Goal: Task Accomplishment & Management: Manage account settings

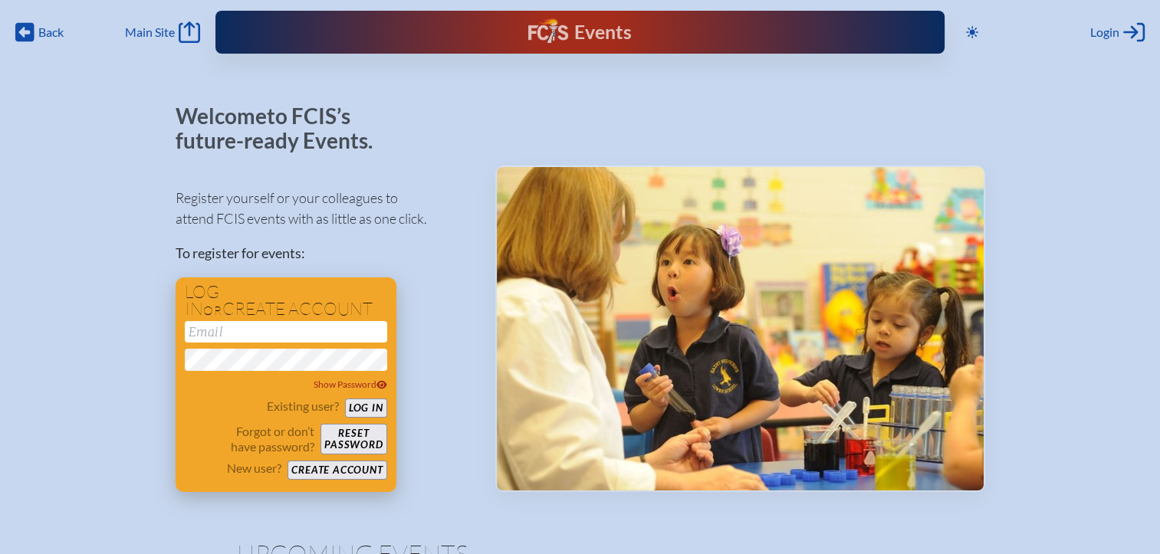
type input "[EMAIL_ADDRESS][DOMAIN_NAME]"
click at [370, 407] on button "Log in" at bounding box center [366, 408] width 42 height 19
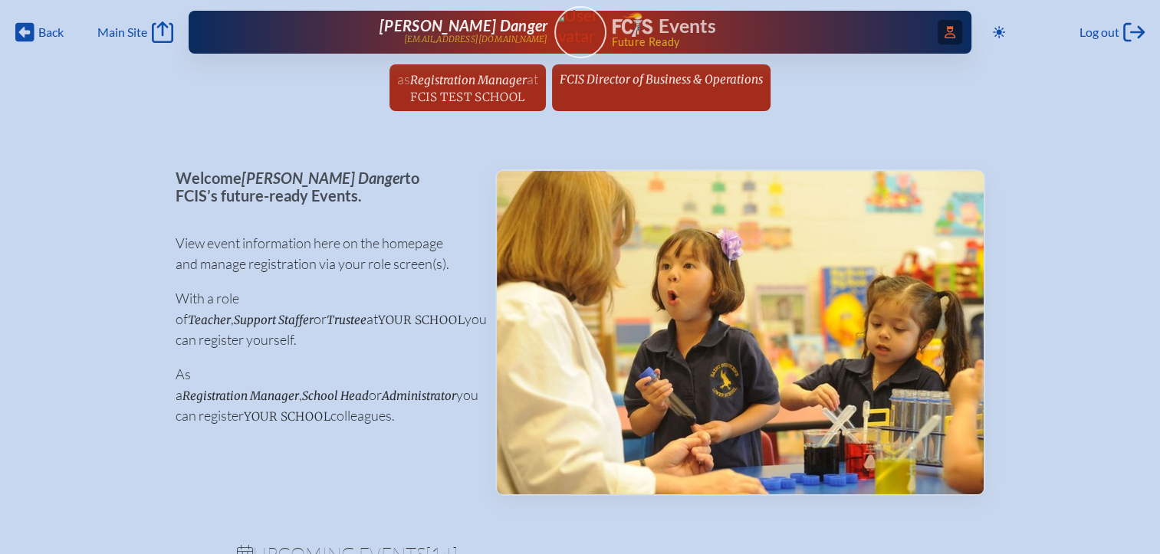
click at [938, 24] on span "Access Users..." at bounding box center [950, 32] width 25 height 25
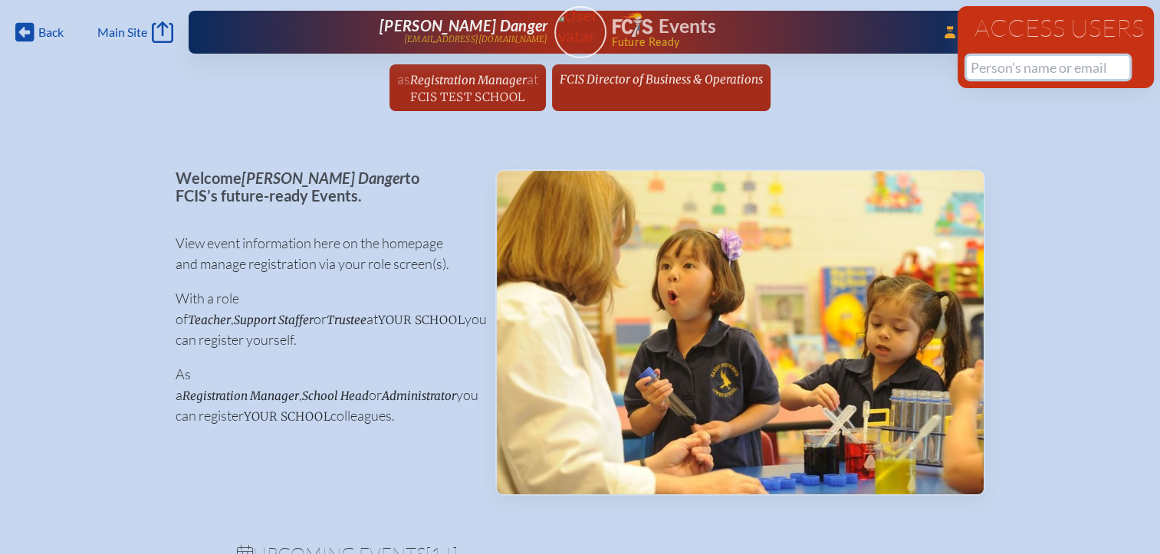
click at [981, 67] on input "text" at bounding box center [1048, 67] width 163 height 23
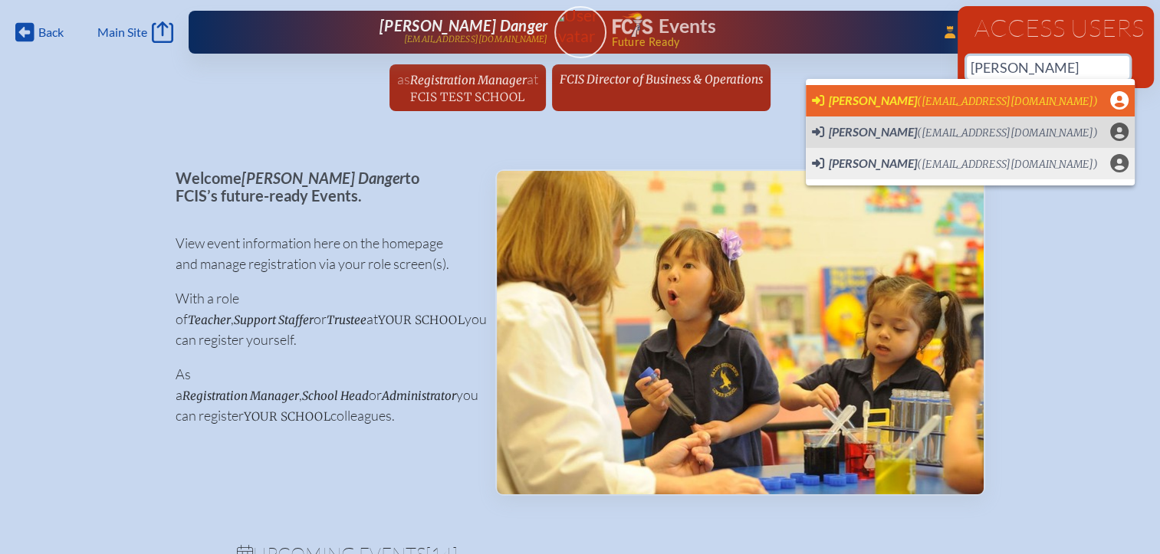
scroll to position [0, 12]
click at [917, 96] on span "([EMAIL_ADDRESS][DOMAIN_NAME])" at bounding box center [1007, 101] width 181 height 13
type input "[EMAIL_ADDRESS][DOMAIN_NAME]"
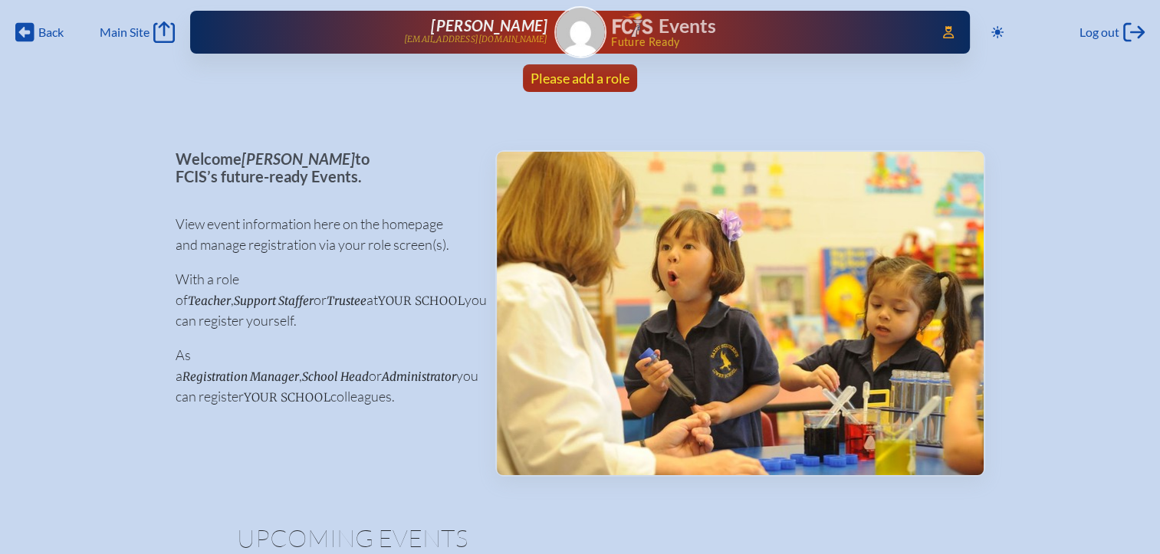
click at [592, 78] on span "Please add a role" at bounding box center [580, 78] width 99 height 17
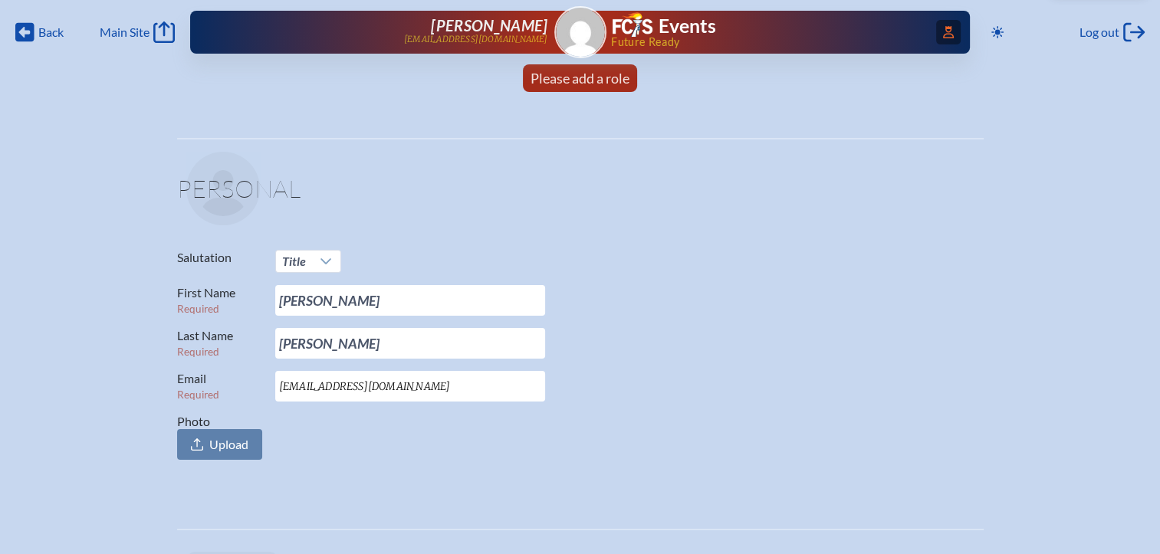
click at [949, 25] on span "Access Users..." at bounding box center [948, 32] width 25 height 25
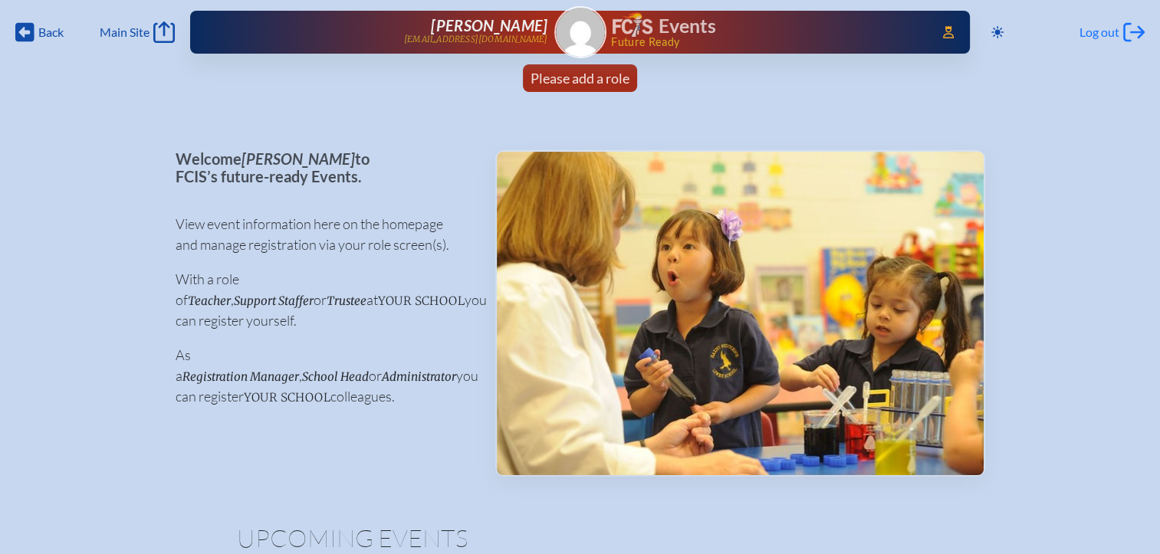
click at [1135, 35] on icon "Log out" at bounding box center [1133, 31] width 21 height 21
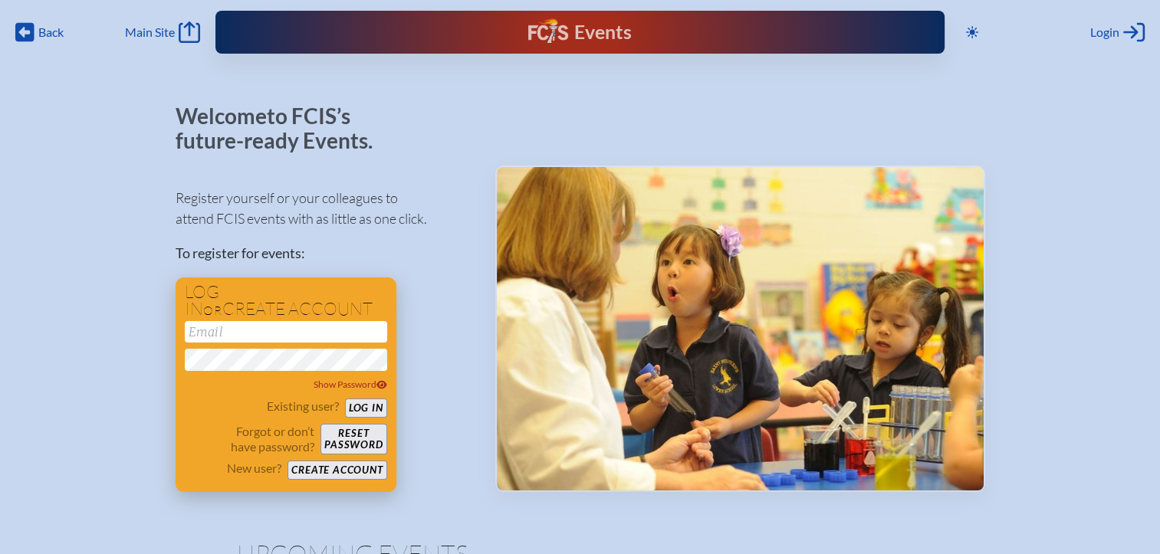
type input "[EMAIL_ADDRESS][DOMAIN_NAME]"
click at [351, 408] on button "Log in" at bounding box center [366, 408] width 42 height 19
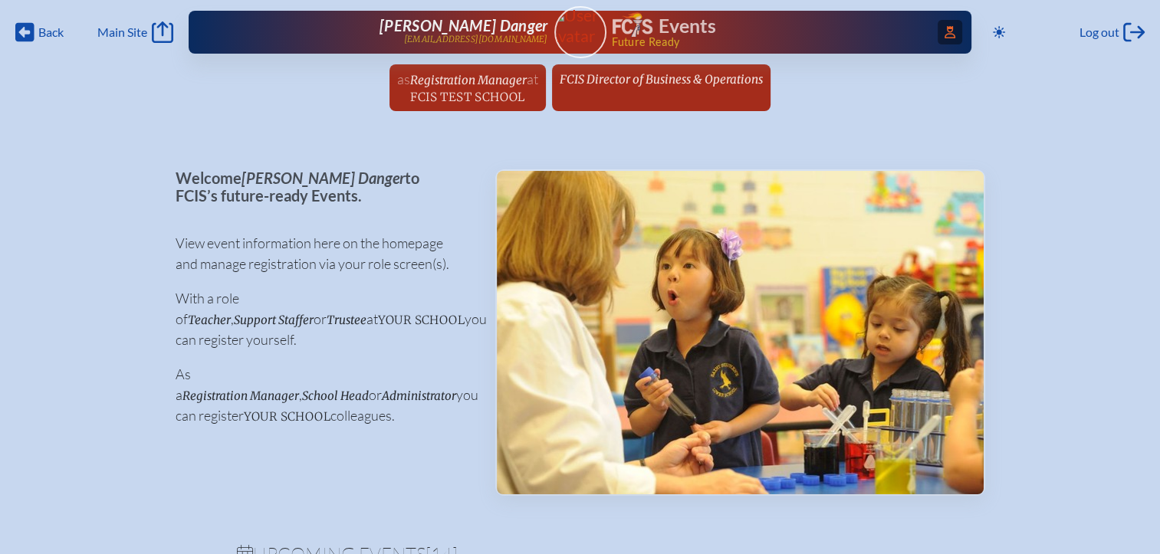
click at [946, 41] on span "Access Users..." at bounding box center [950, 32] width 25 height 25
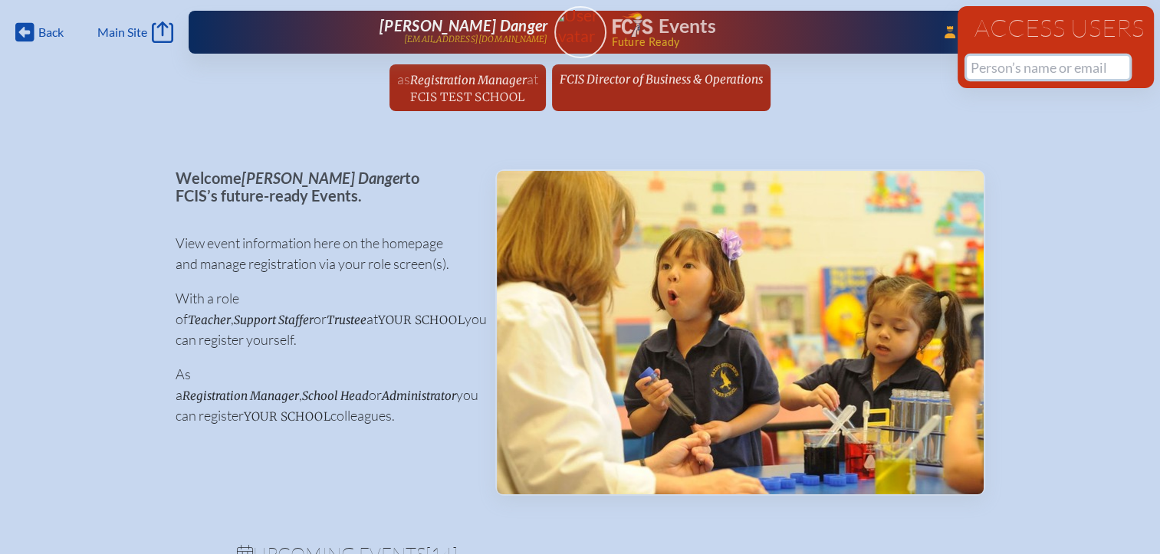
click at [973, 74] on input "text" at bounding box center [1048, 67] width 163 height 23
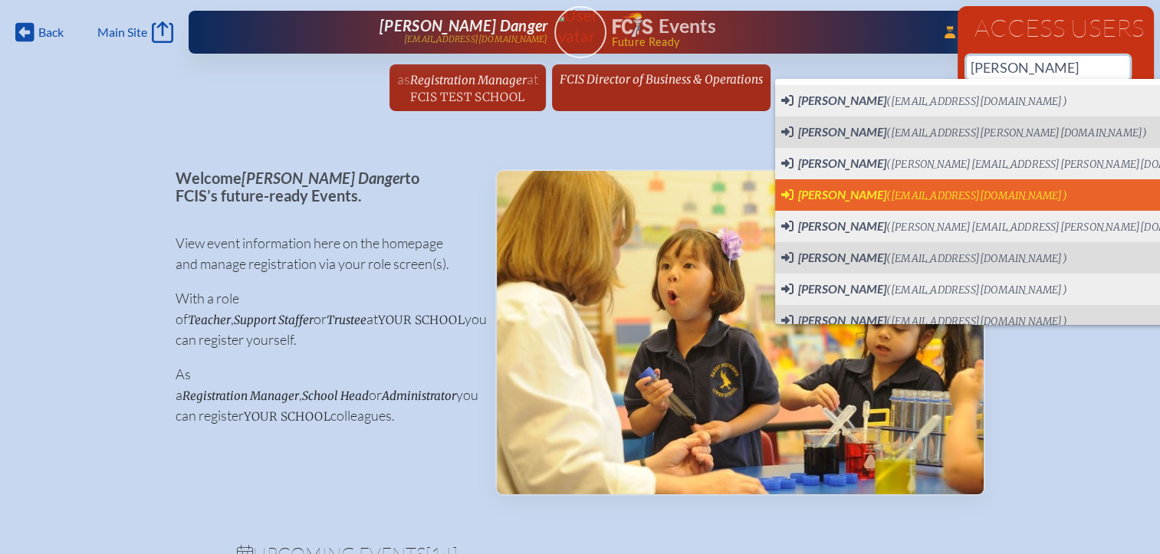
scroll to position [0, 12]
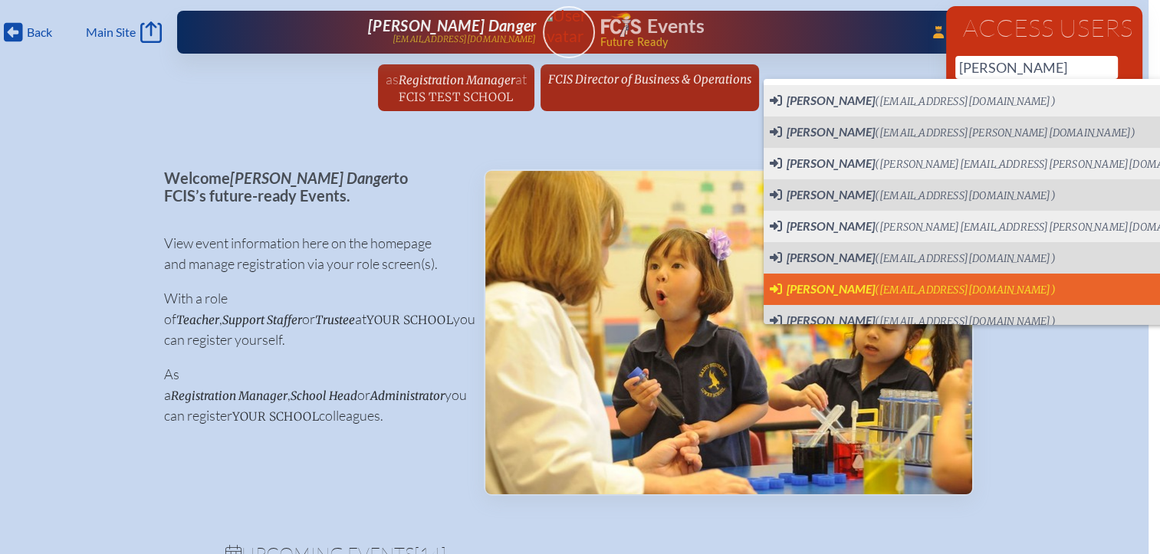
click at [807, 290] on span "Sara Rubinstein" at bounding box center [831, 288] width 88 height 15
type input "srubinstein@carrollwooddayschool.org"
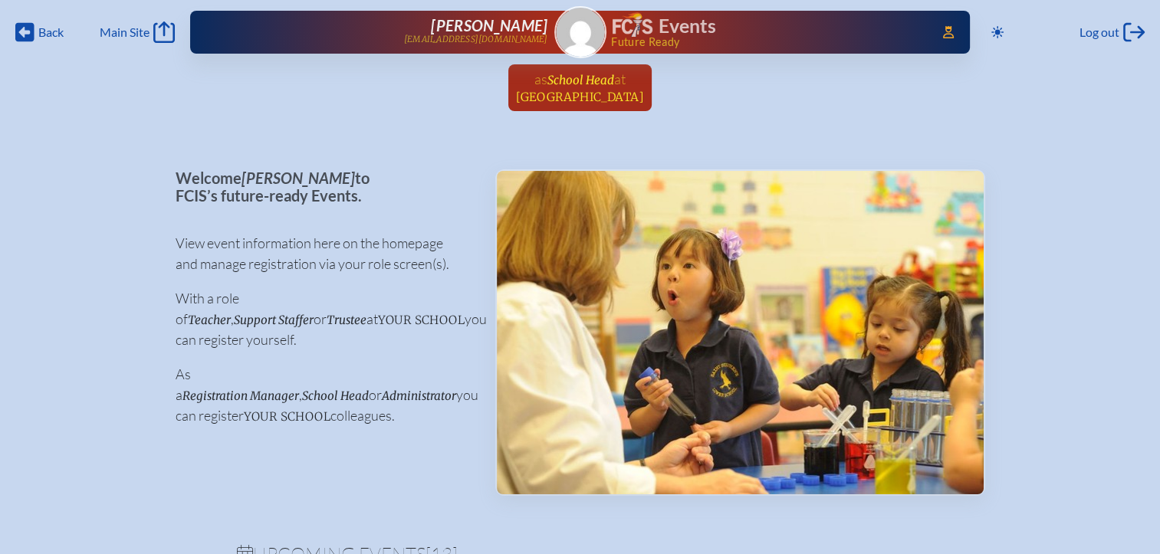
click at [577, 102] on span "[GEOGRAPHIC_DATA]" at bounding box center [580, 97] width 128 height 15
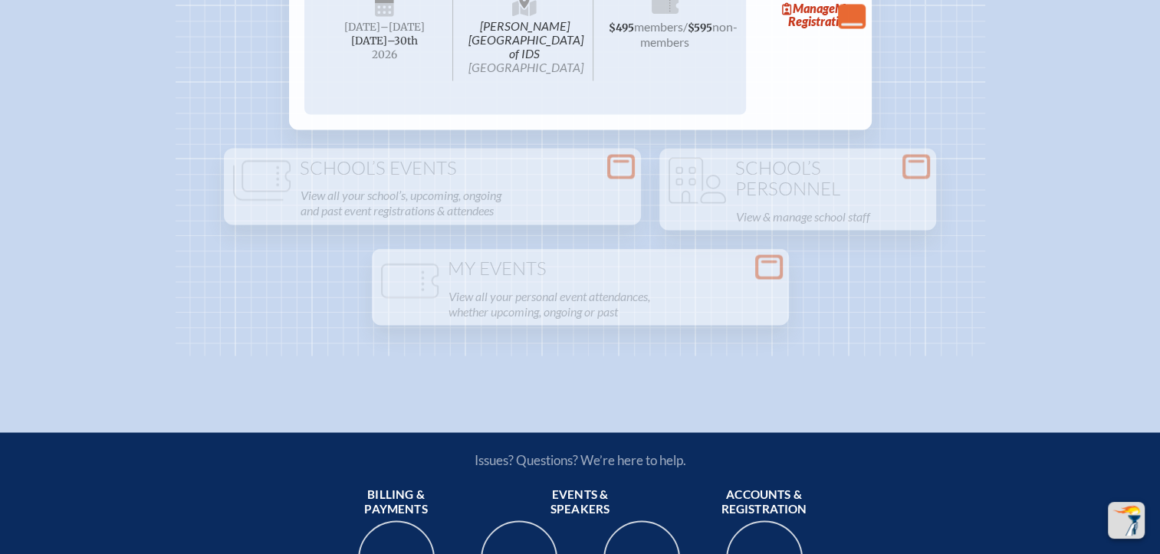
scroll to position [2595, 0]
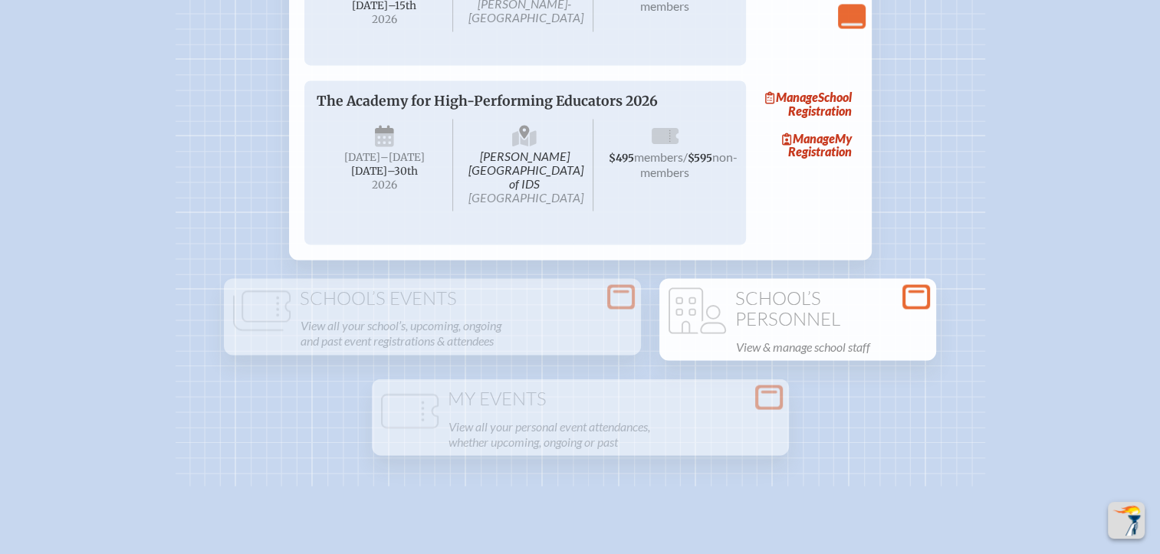
click at [917, 307] on icon at bounding box center [915, 297] width 21 height 19
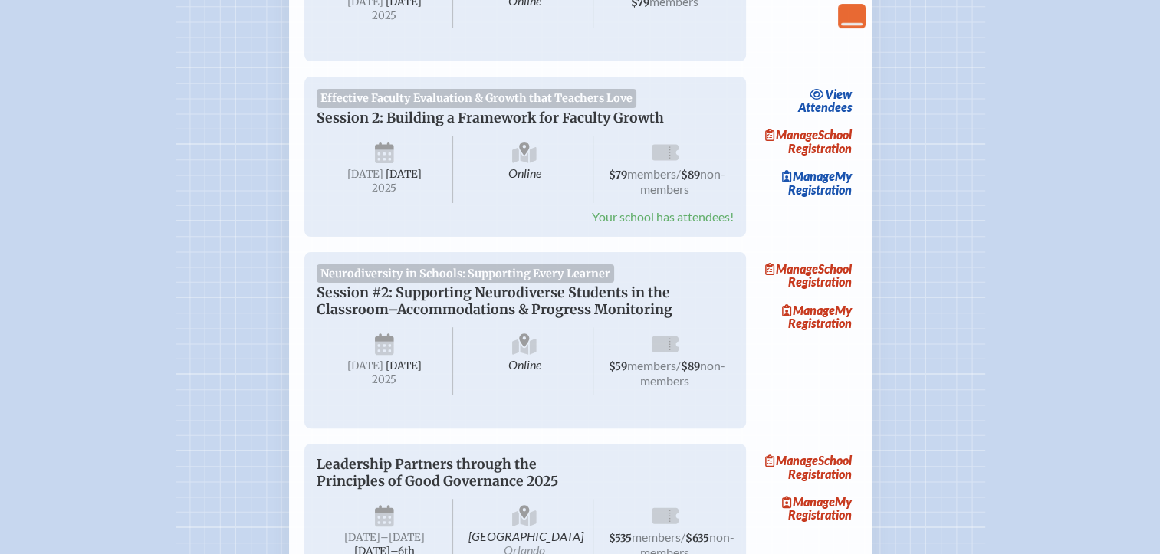
scroll to position [0, 0]
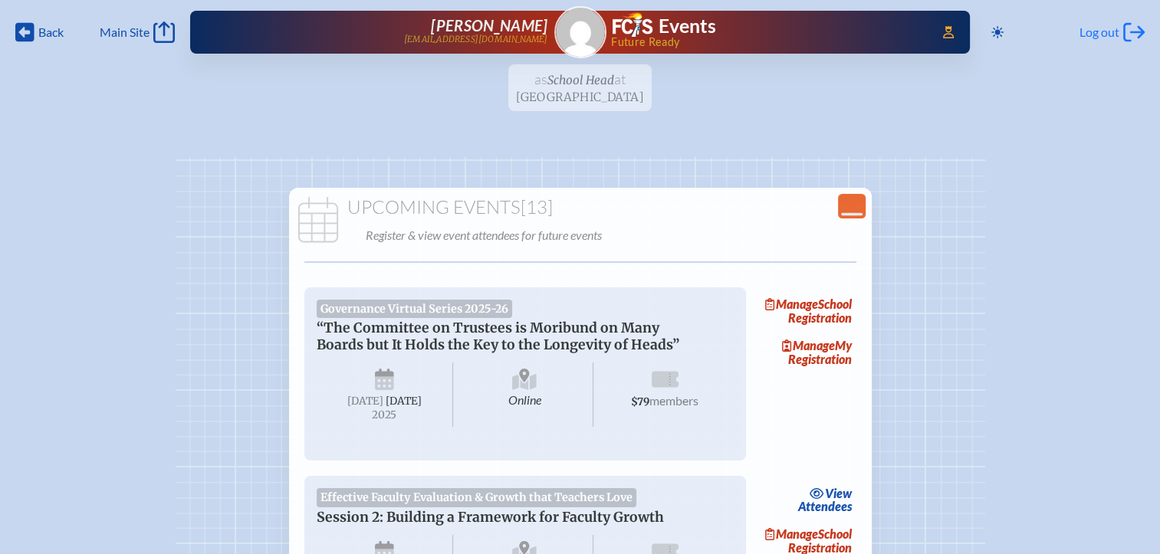
click at [1101, 32] on span "Log out" at bounding box center [1100, 32] width 40 height 15
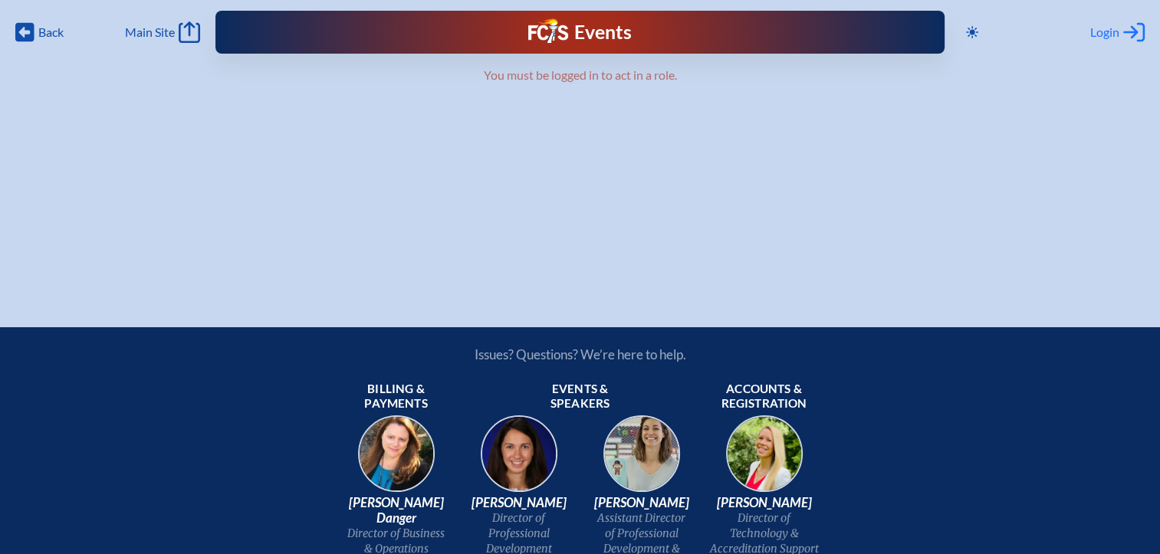
type input "[EMAIL_ADDRESS][DOMAIN_NAME]"
click at [1110, 32] on span "Login" at bounding box center [1104, 32] width 29 height 15
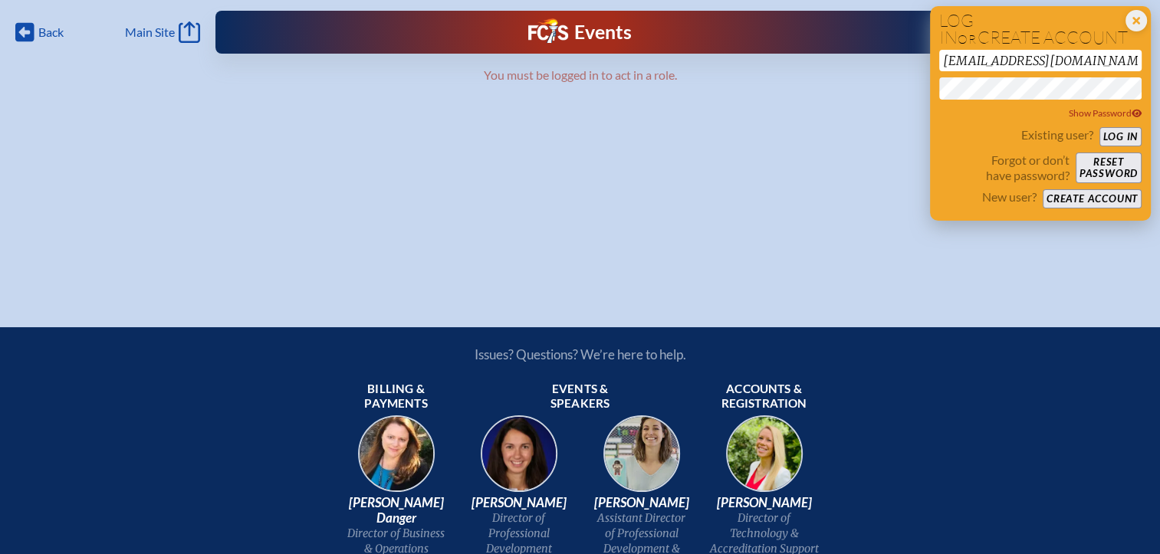
click at [1106, 127] on div "Existing user? Log in" at bounding box center [1040, 136] width 202 height 19
click at [1128, 136] on button "Log in" at bounding box center [1120, 136] width 42 height 19
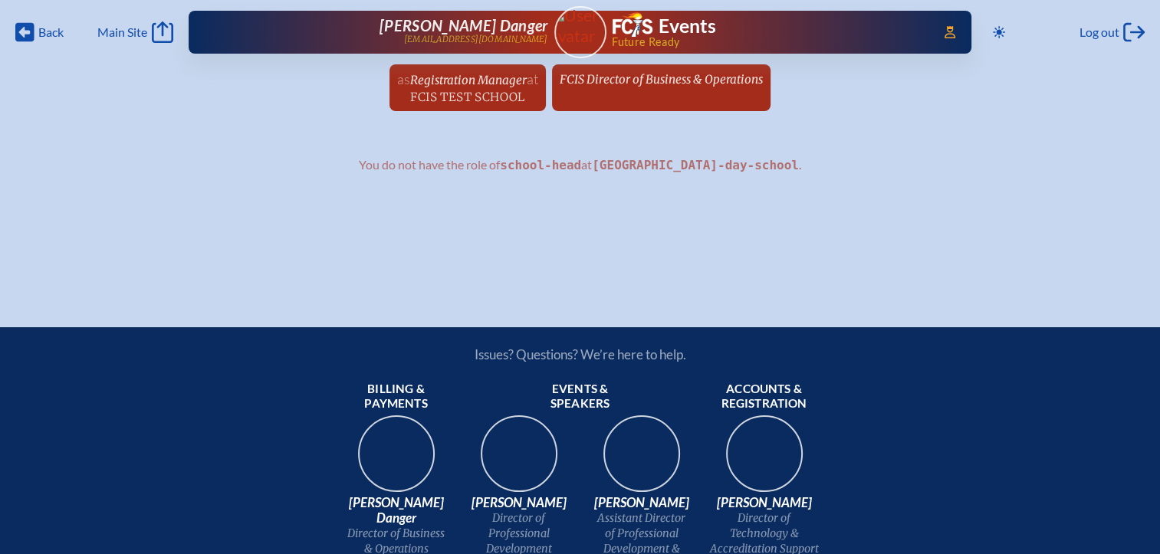
drag, startPoint x: 692, startPoint y: 79, endPoint x: 744, endPoint y: 96, distance: 55.5
click at [692, 80] on span "FCIS Director of Business & Operations" at bounding box center [661, 79] width 203 height 15
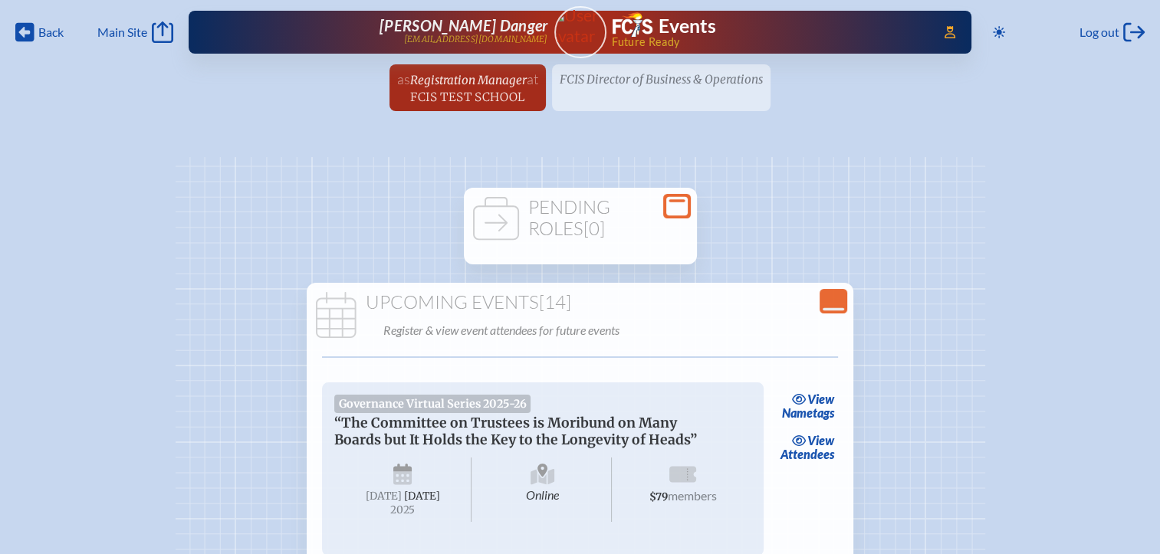
click at [682, 209] on icon at bounding box center [676, 206] width 21 height 19
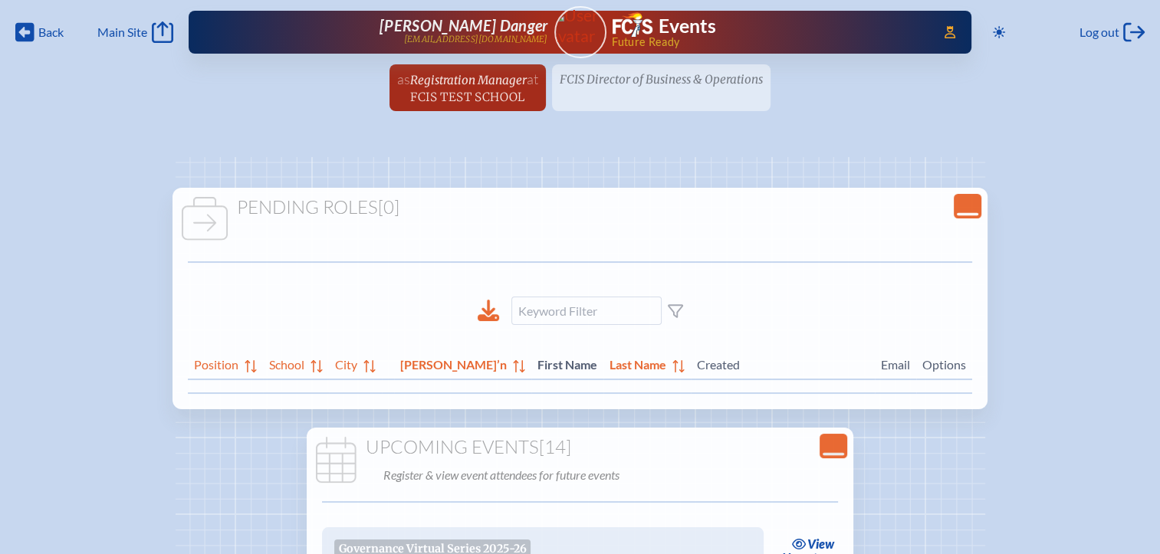
click at [912, 204] on h1 "Pending Roles [0]" at bounding box center [580, 207] width 803 height 21
click at [957, 206] on icon "Close Console" at bounding box center [967, 206] width 21 height 21
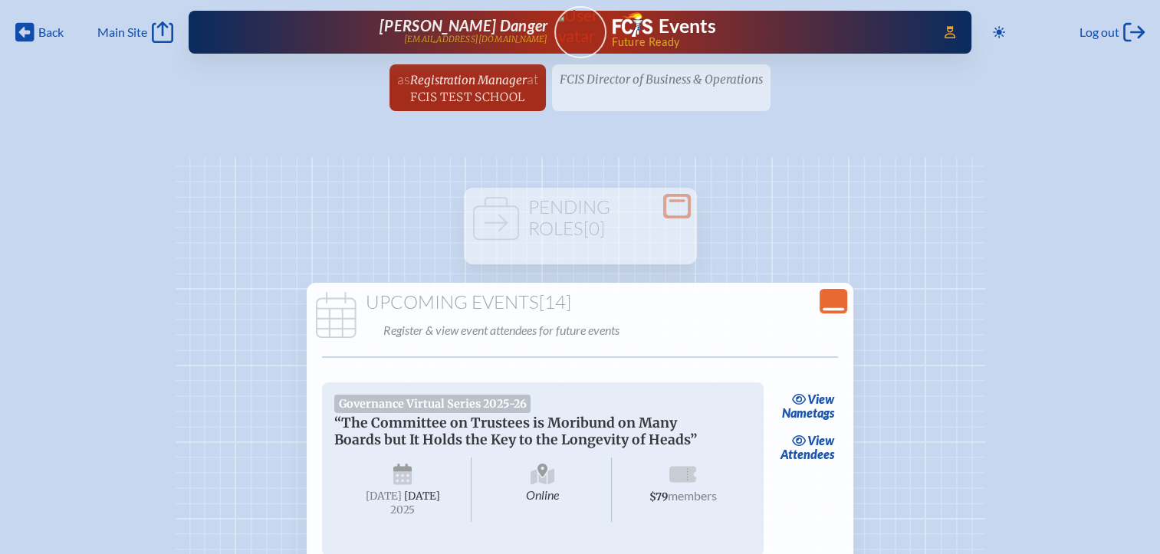
click at [836, 299] on icon "Close Console" at bounding box center [833, 301] width 21 height 21
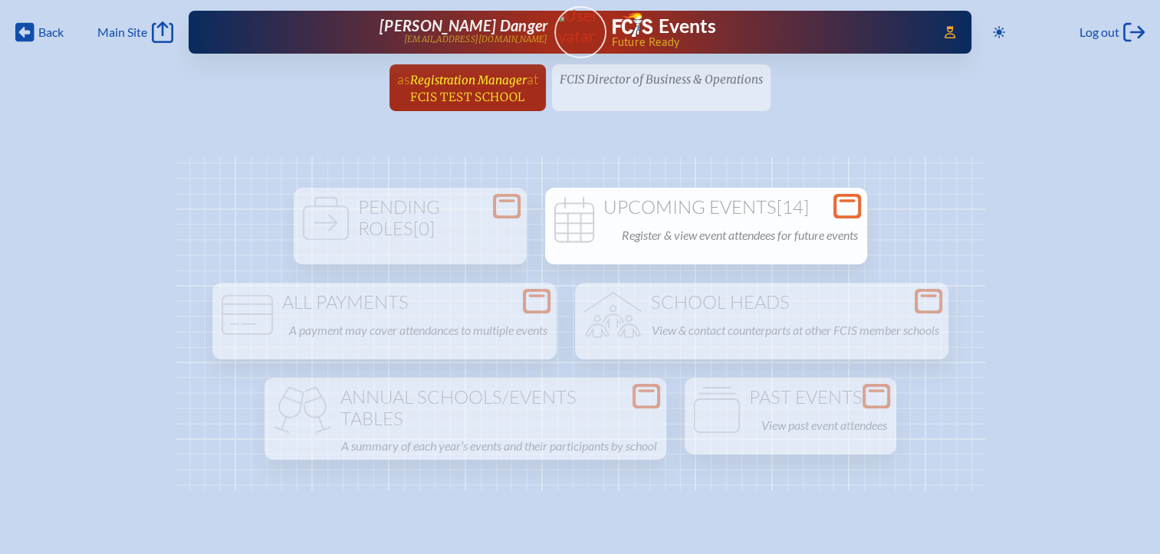
click at [504, 94] on span "FCIS Test School" at bounding box center [467, 97] width 114 height 15
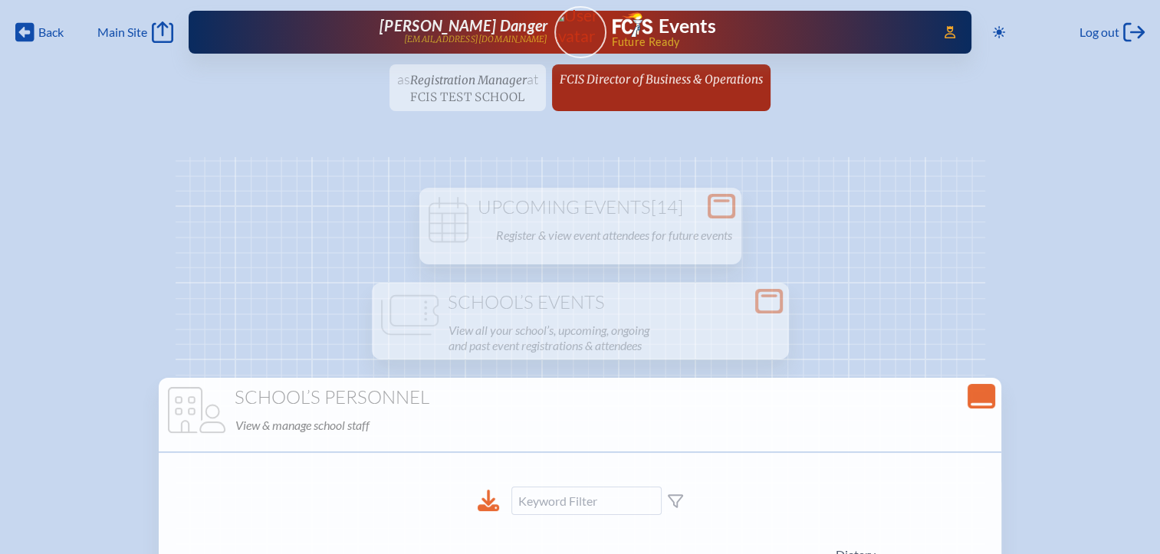
click at [971, 403] on icon at bounding box center [981, 404] width 21 height 3
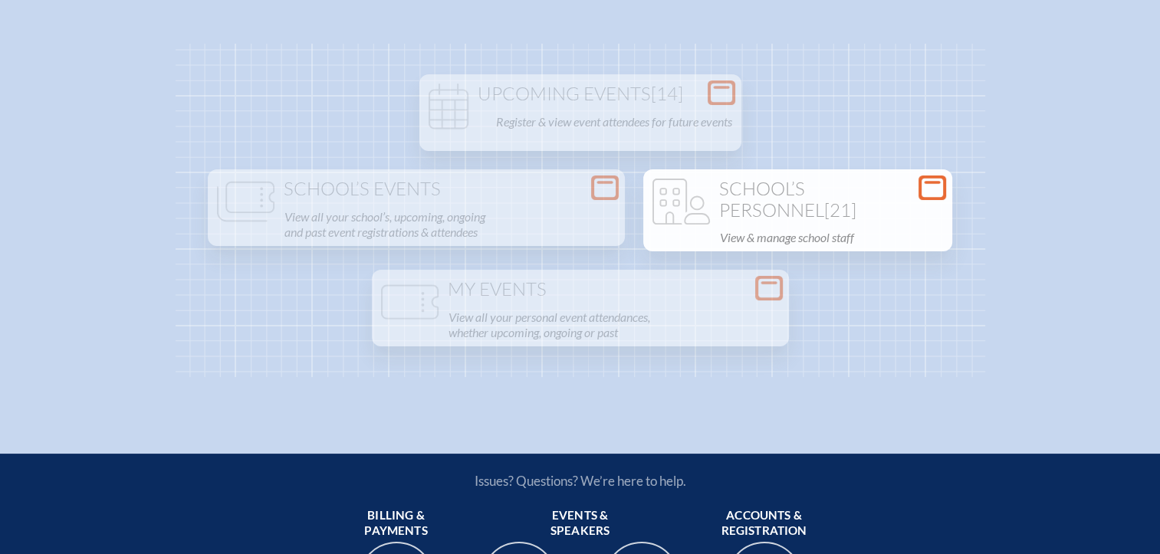
scroll to position [77, 0]
